Goal: Use online tool/utility: Utilize a website feature to perform a specific function

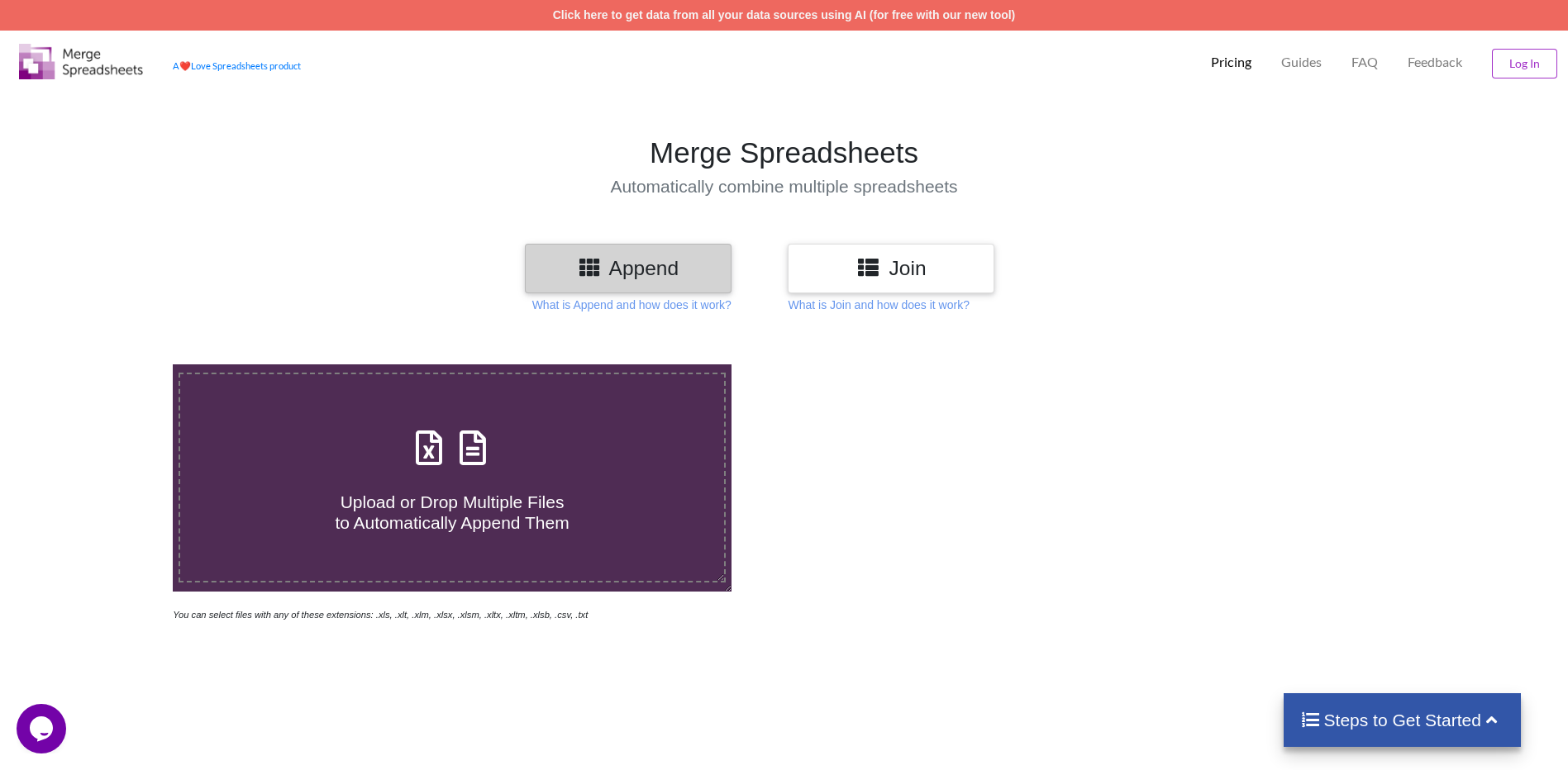
click at [526, 517] on span "Upload or Drop Multiple Files to Automatically Append Them" at bounding box center [451, 512] width 234 height 39
click at [112, 364] on input "Upload or Drop Multiple Files to Automatically Append Them" at bounding box center [112, 364] width 0 height 0
type input "C:\fakepath\ار ام دى السعودية - مكه.xlsx"
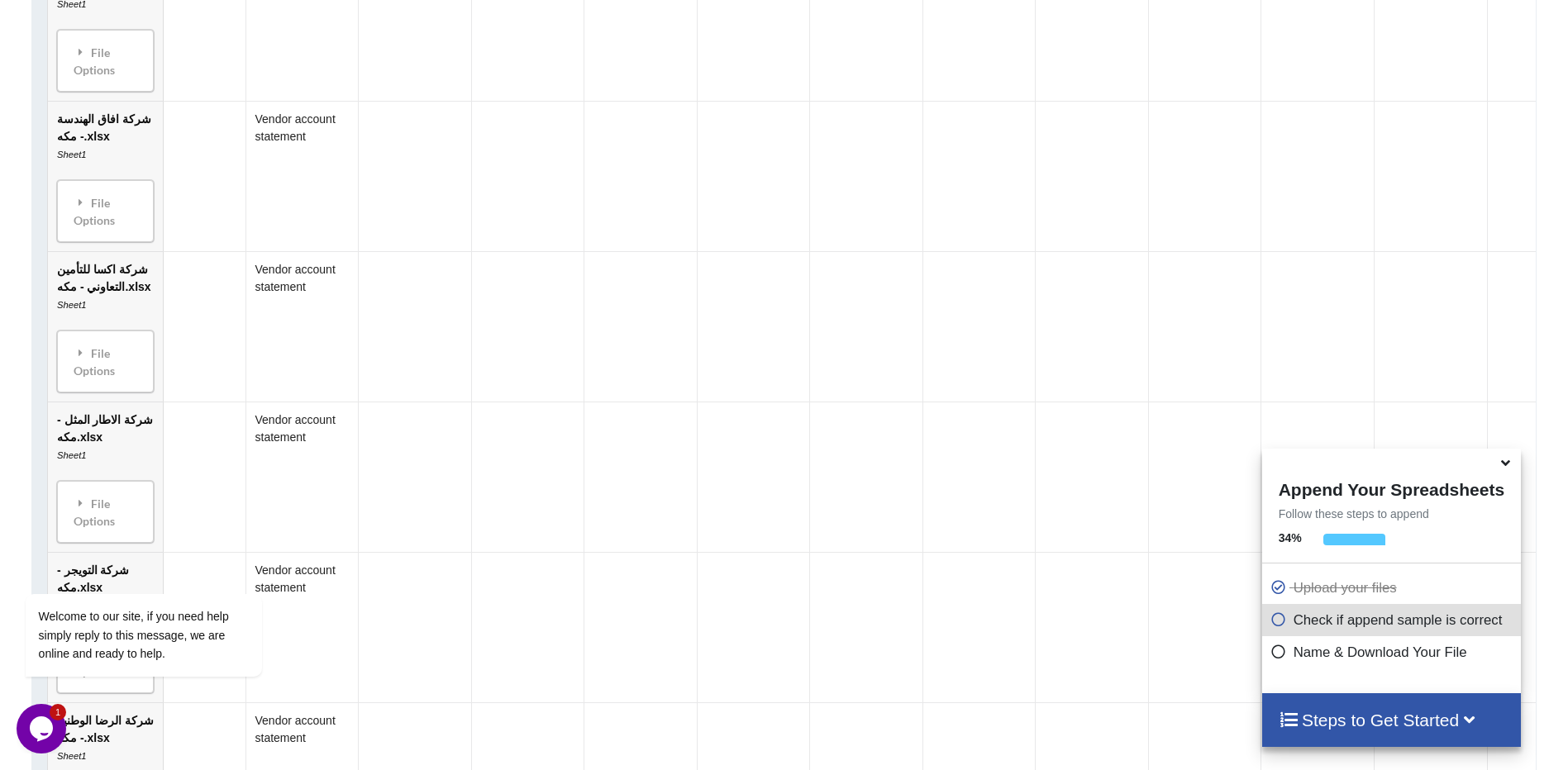
scroll to position [1666, 0]
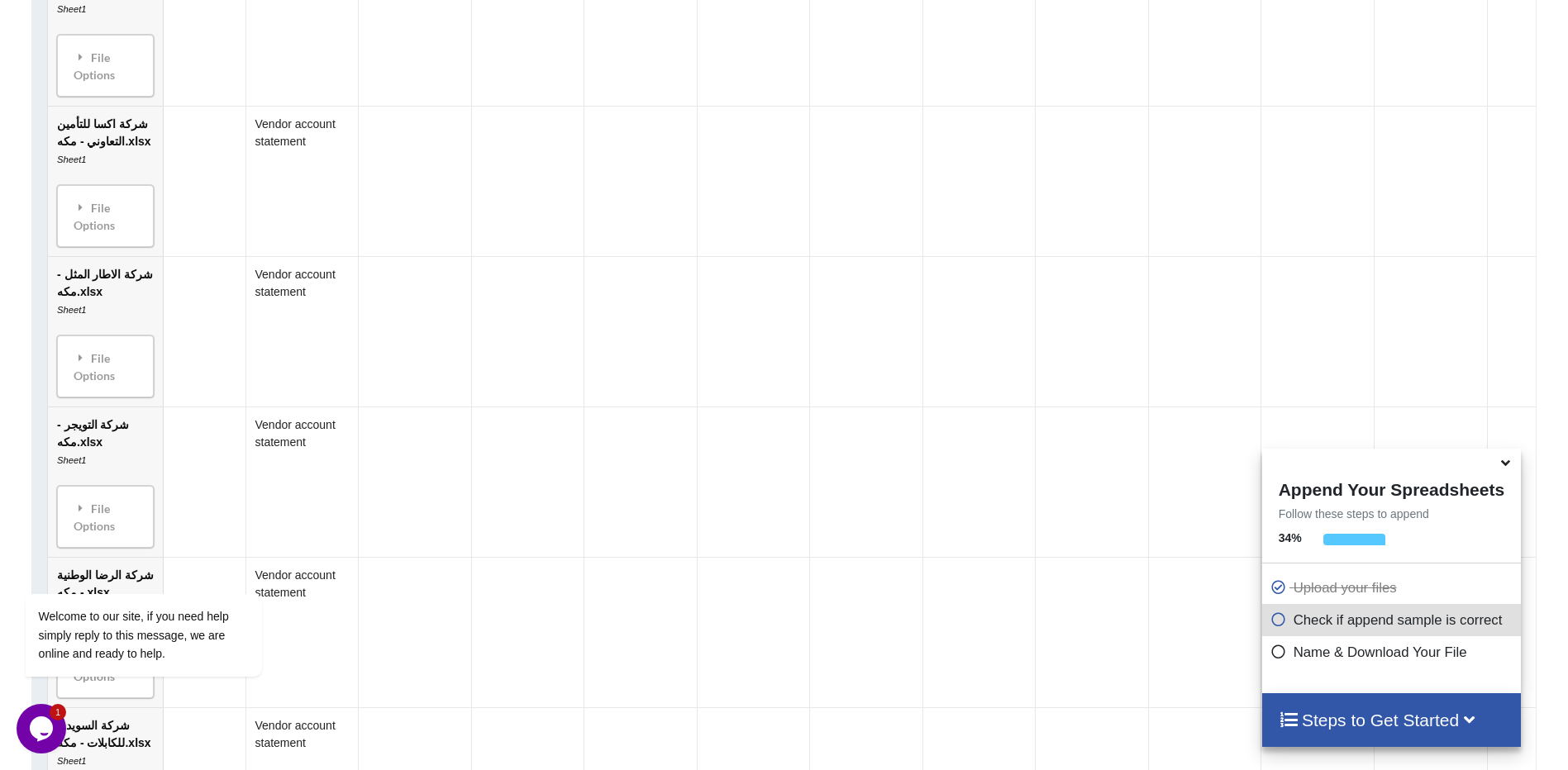
click at [1513, 471] on span at bounding box center [1506, 463] width 20 height 16
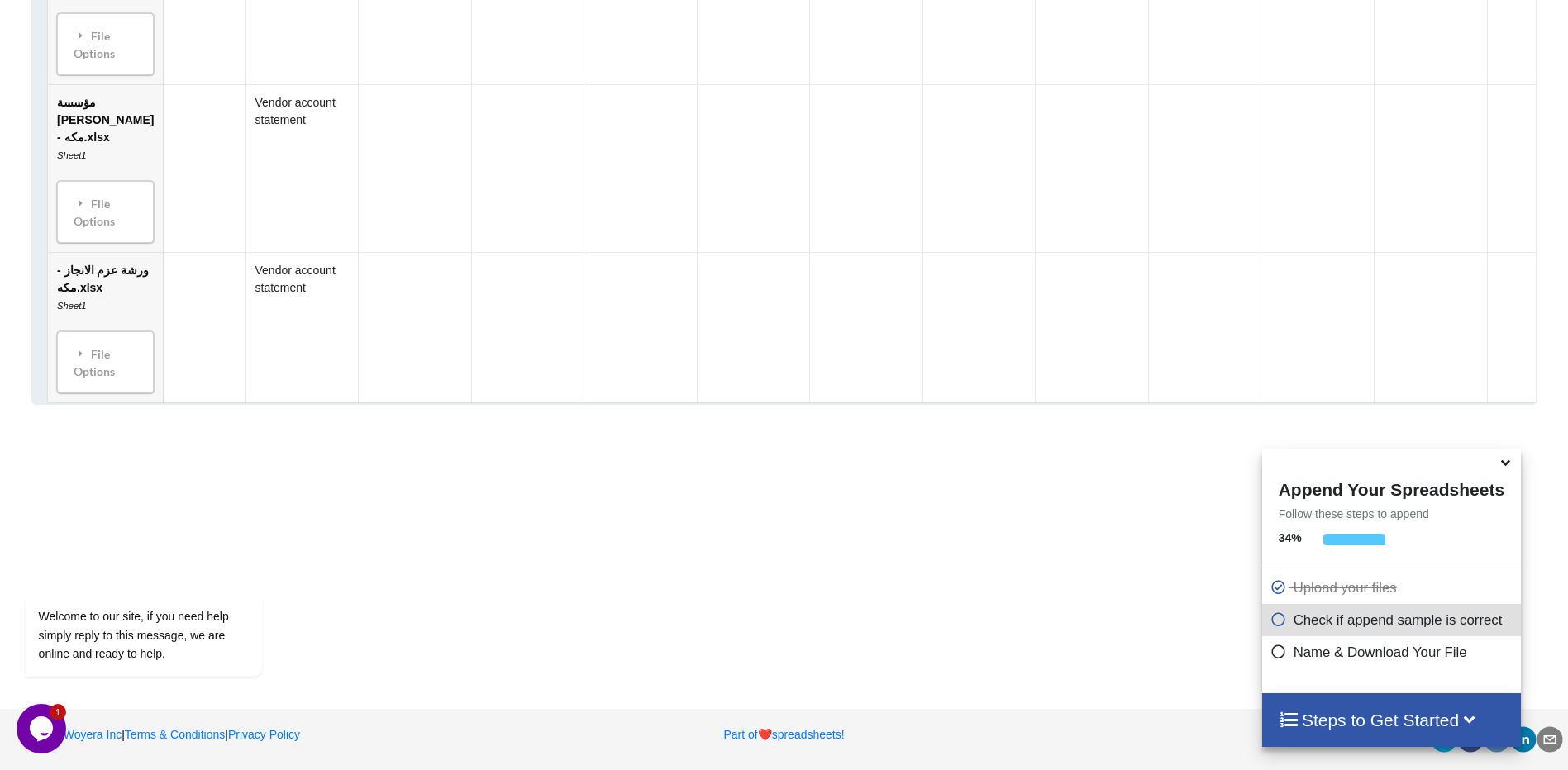
scroll to position [8995, 0]
click at [1508, 465] on icon at bounding box center [1506, 459] width 17 height 15
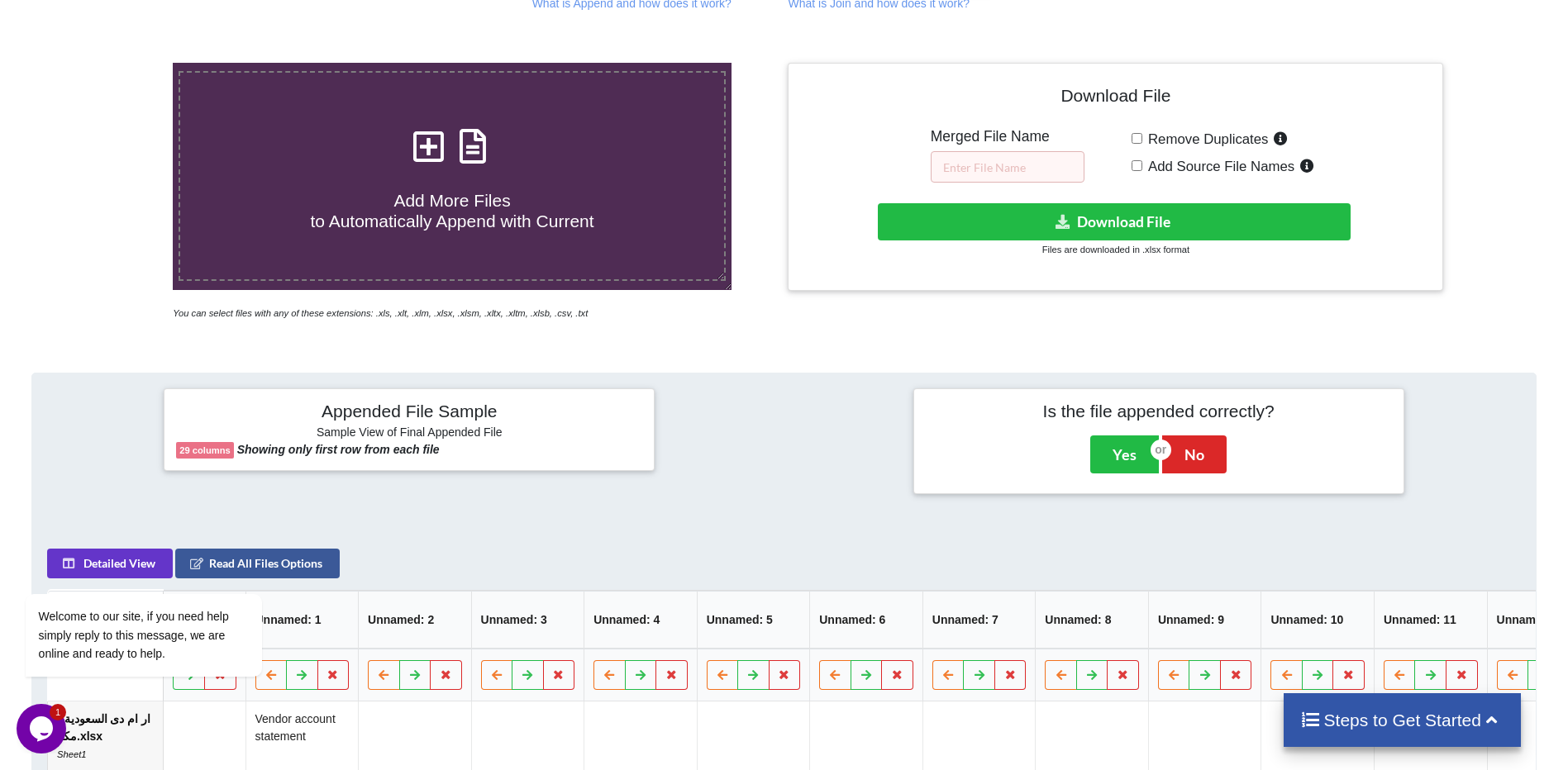
scroll to position [330, 0]
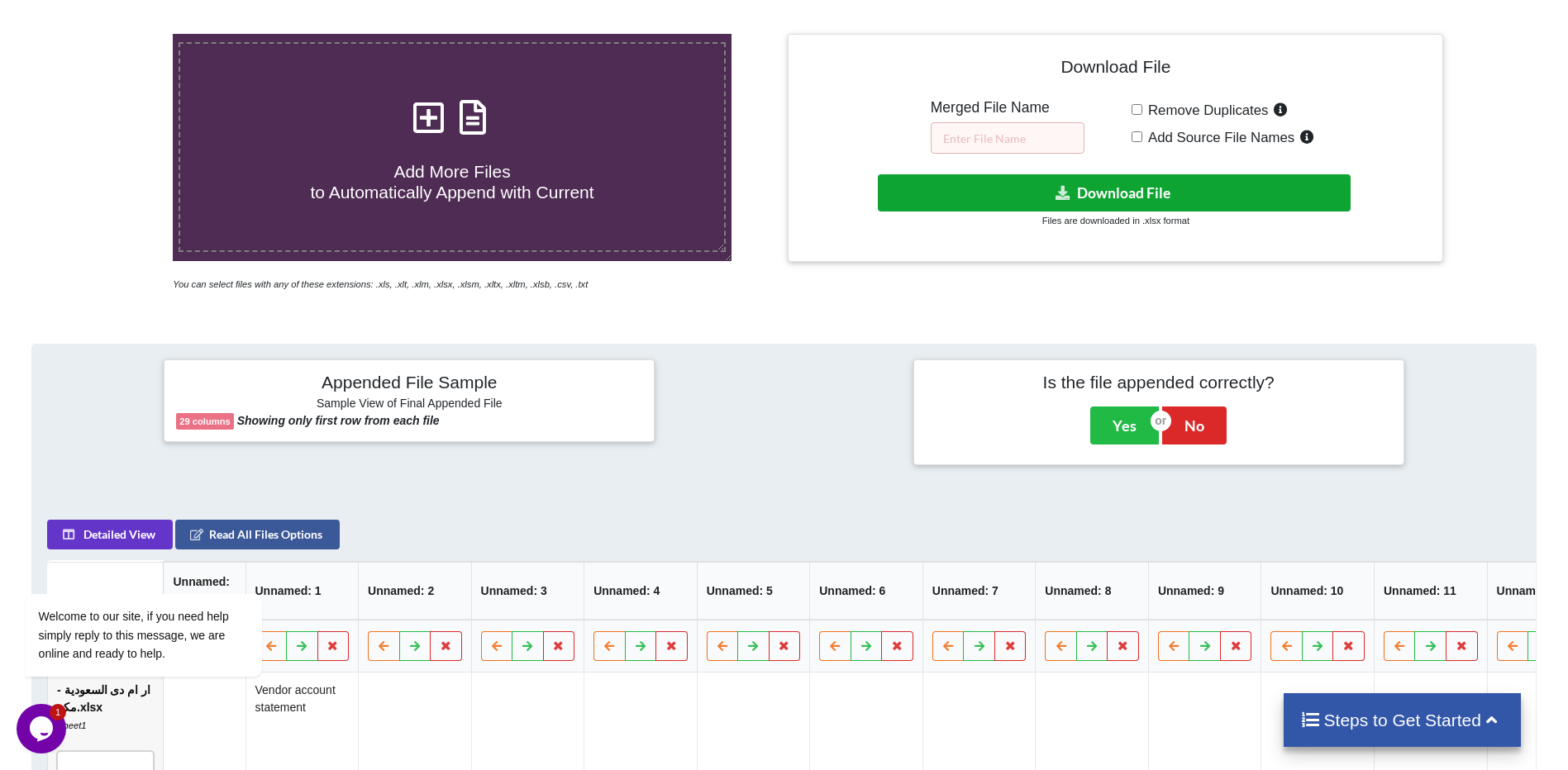
click at [1086, 200] on button "Download File" at bounding box center [1114, 192] width 472 height 37
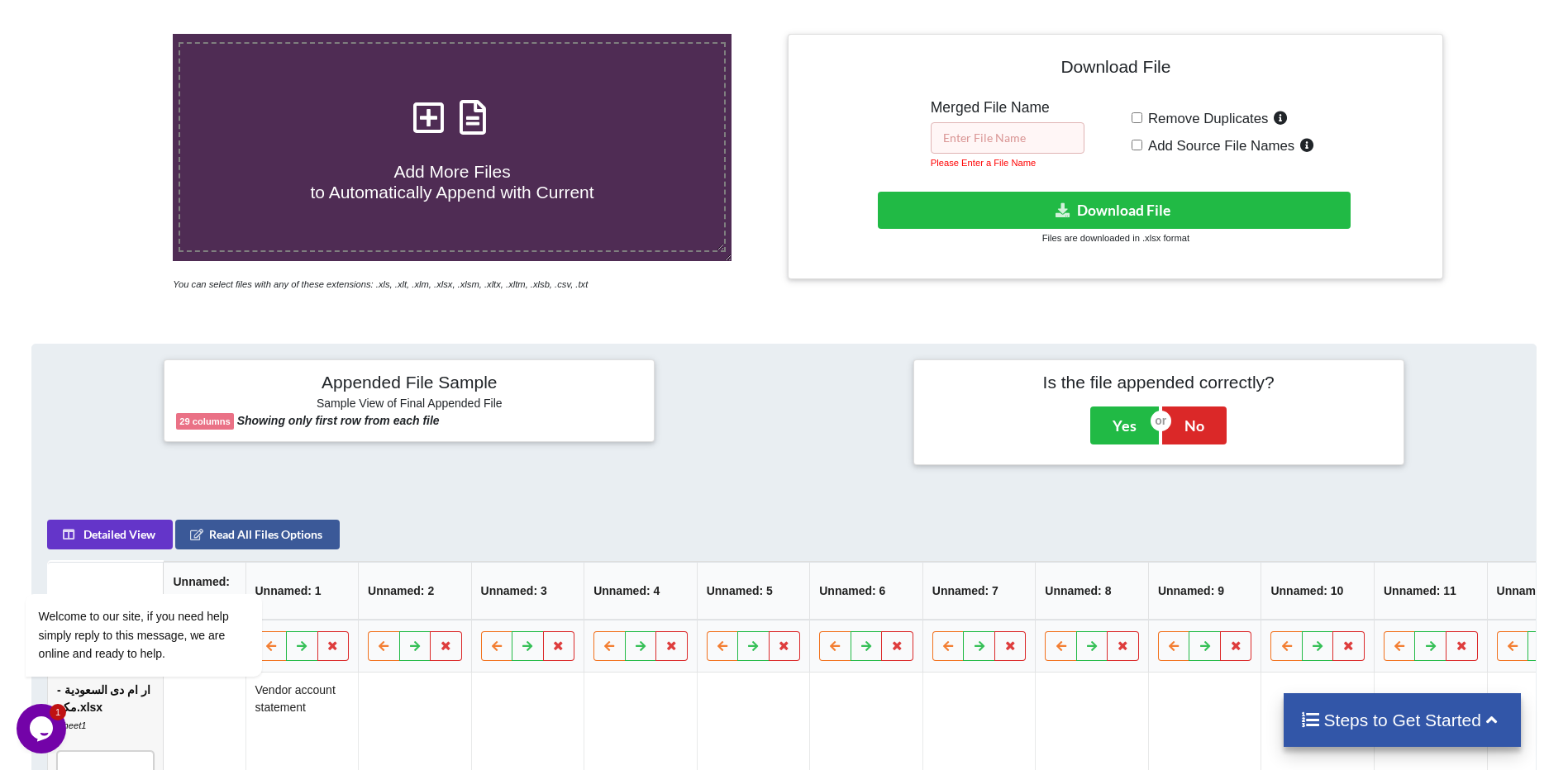
click at [1027, 139] on input "text" at bounding box center [1008, 138] width 154 height 32
type input "P"
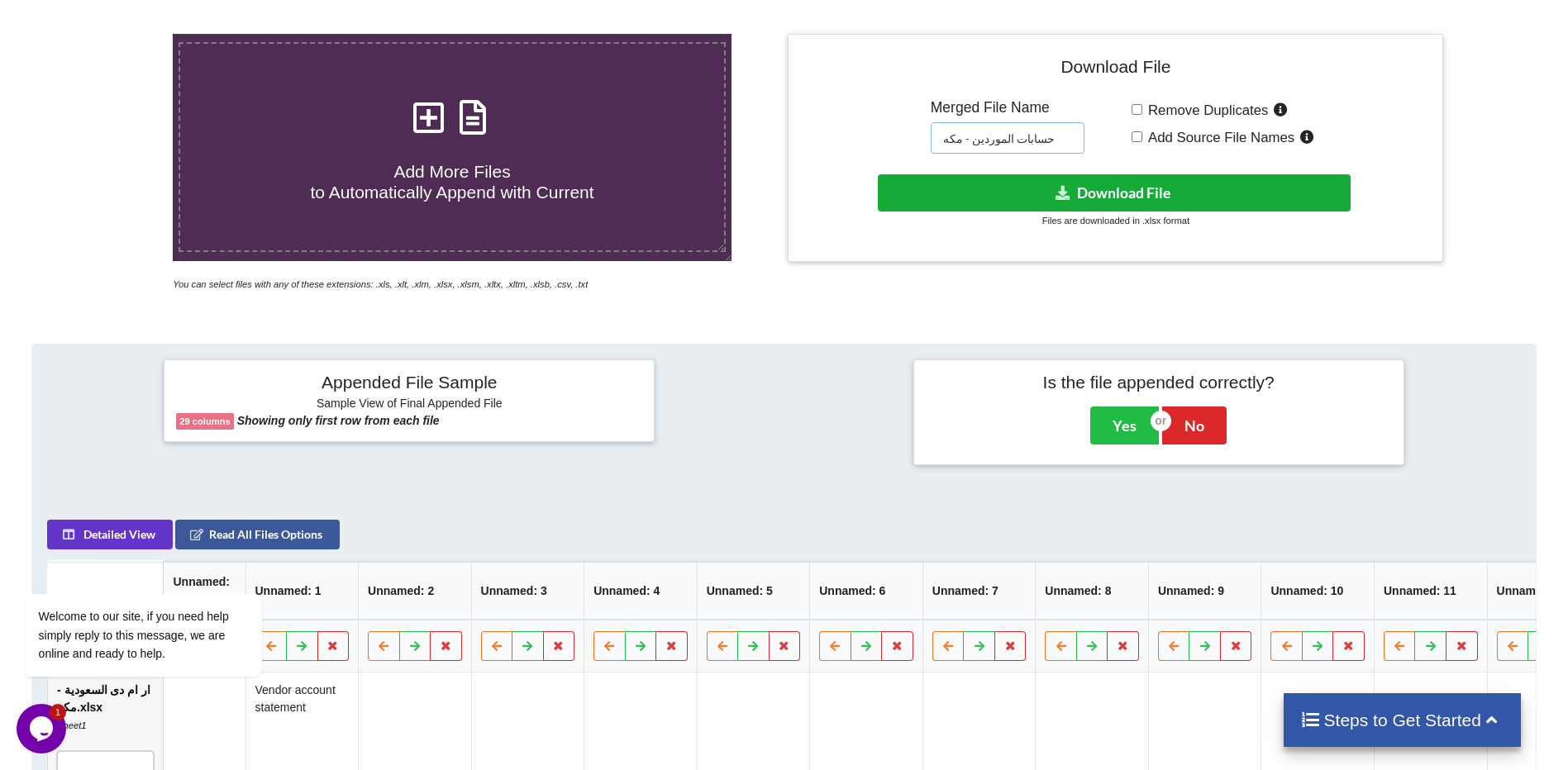
type input "حسابات الموردين - مكه"
click at [1122, 205] on button "Download File" at bounding box center [1114, 192] width 472 height 37
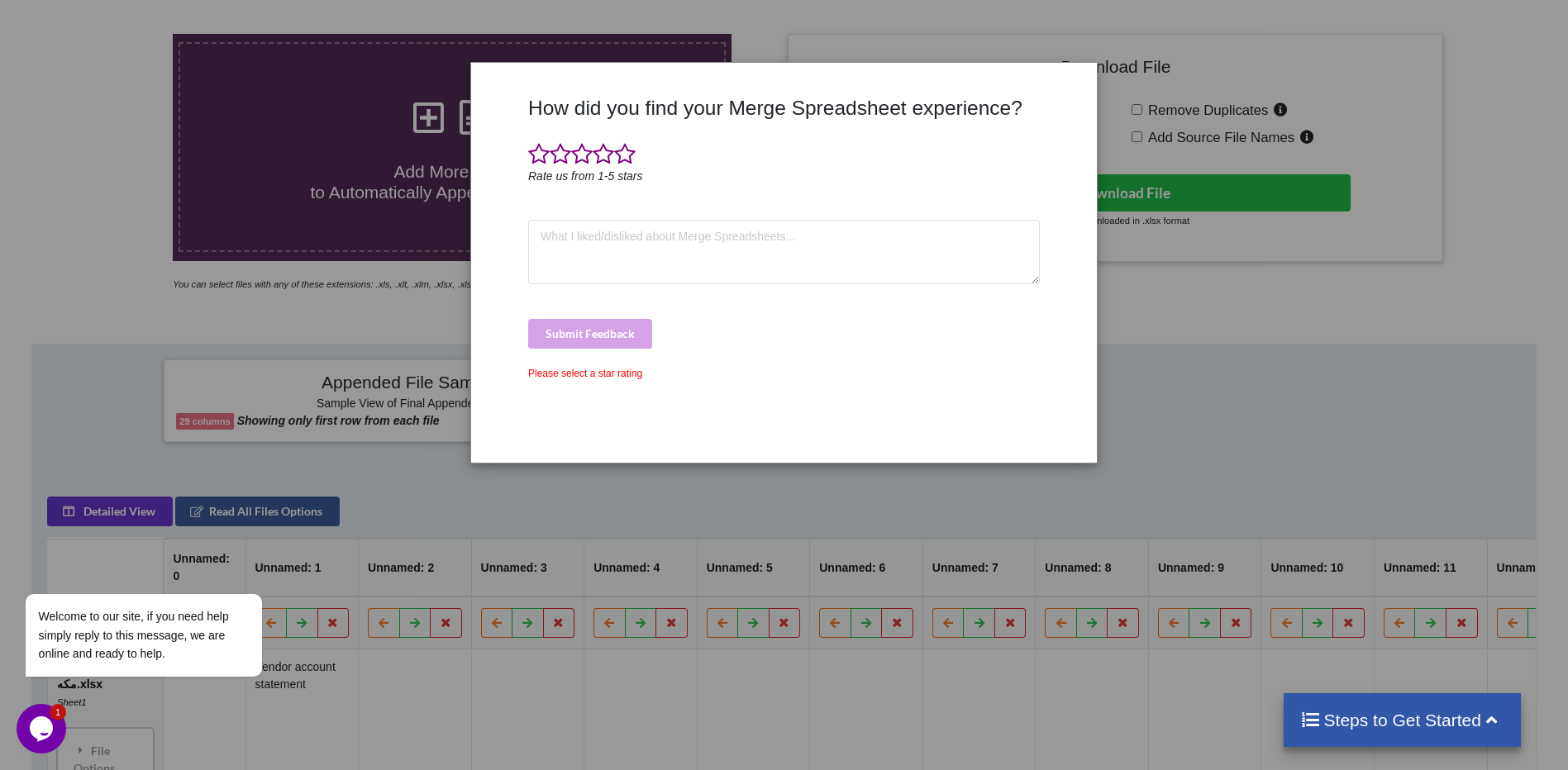
click at [1130, 385] on div "How did you find your Merge Spreadsheet experience? Rate us from 1-5 stars Subm…" at bounding box center [784, 385] width 1568 height 770
